Goal: Find specific page/section: Find specific page/section

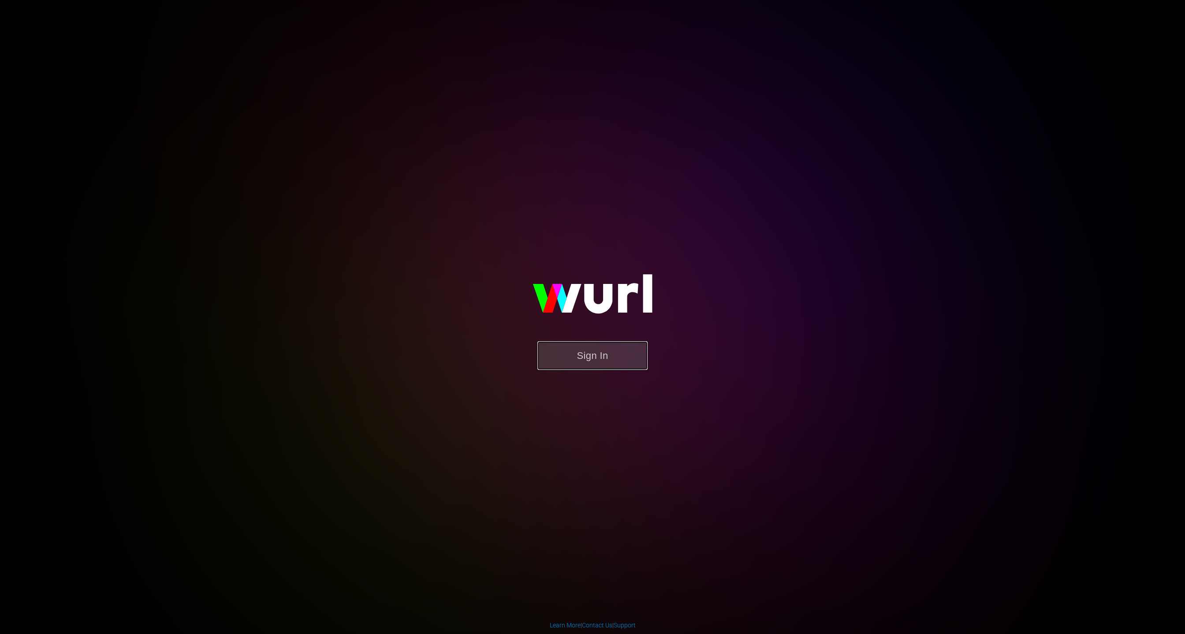
click at [619, 345] on button "Sign In" at bounding box center [592, 355] width 110 height 29
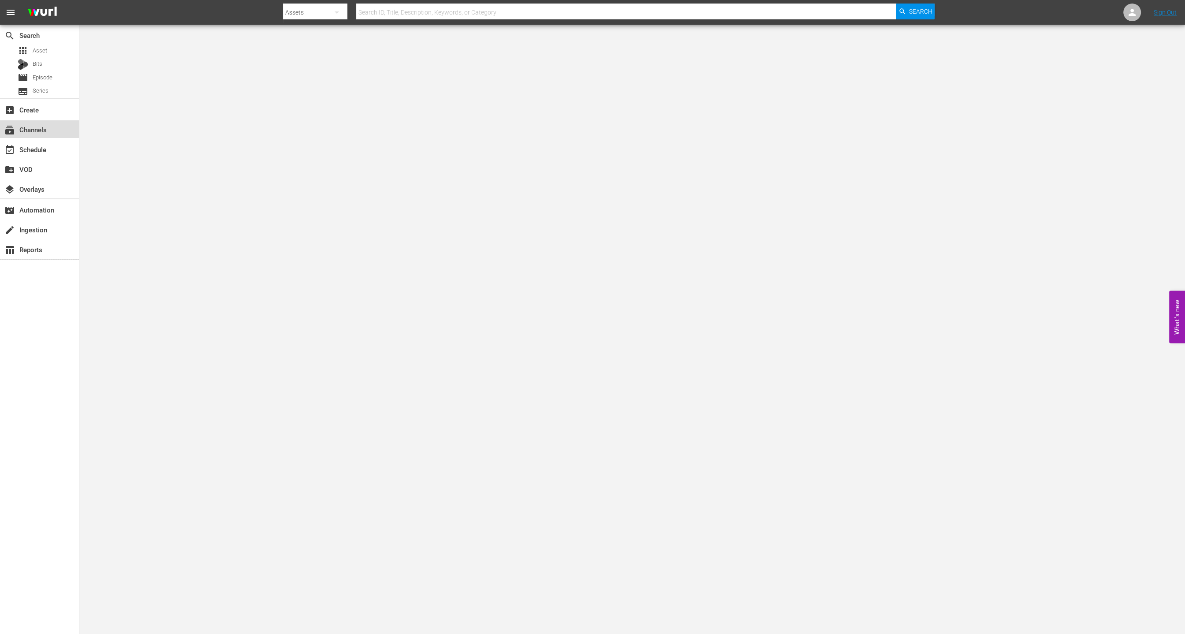
click at [60, 135] on div "subscriptions Channels" at bounding box center [39, 129] width 79 height 18
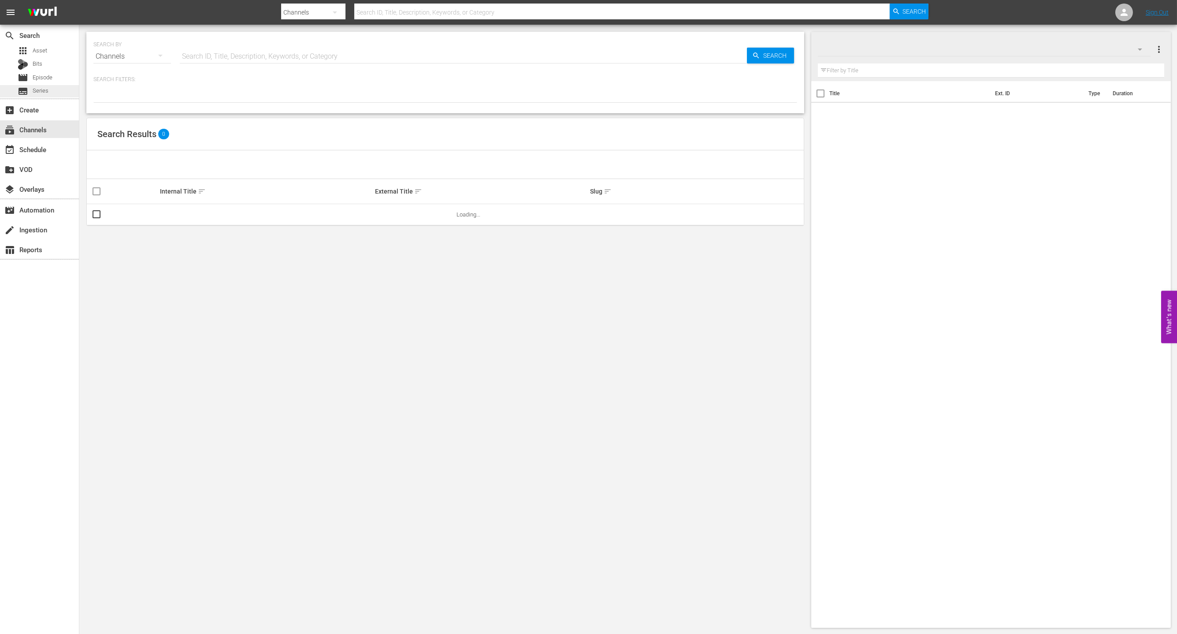
click at [54, 91] on div "subtitles Series" at bounding box center [39, 91] width 79 height 12
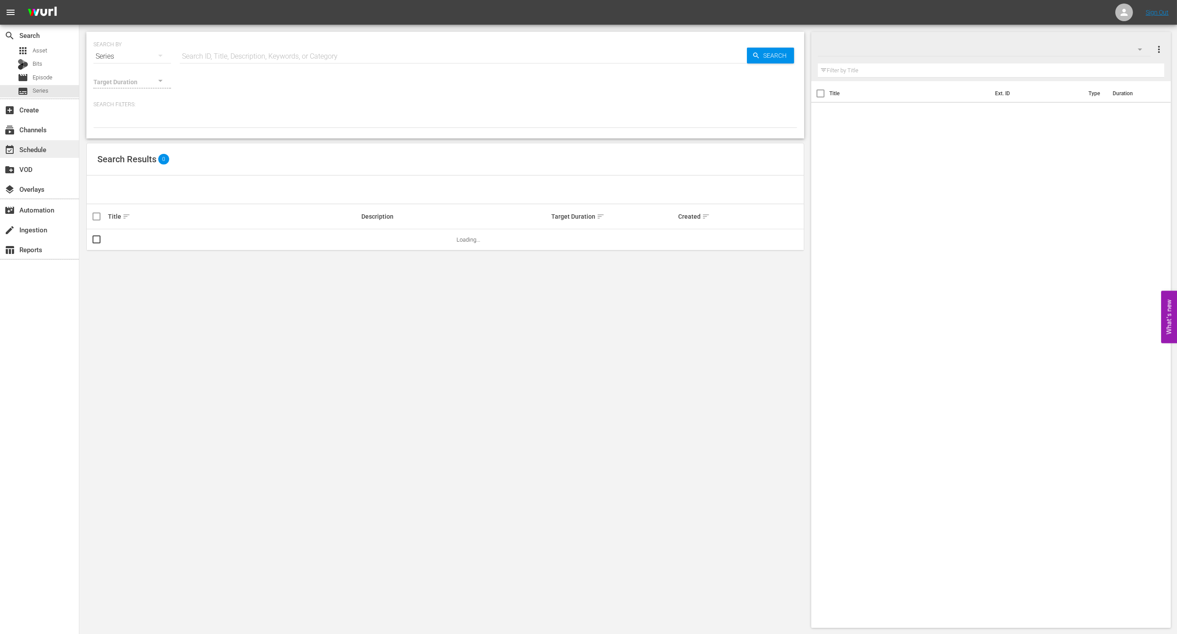
click at [54, 152] on div "event_available Schedule" at bounding box center [39, 149] width 79 height 18
